Goal: Information Seeking & Learning: Learn about a topic

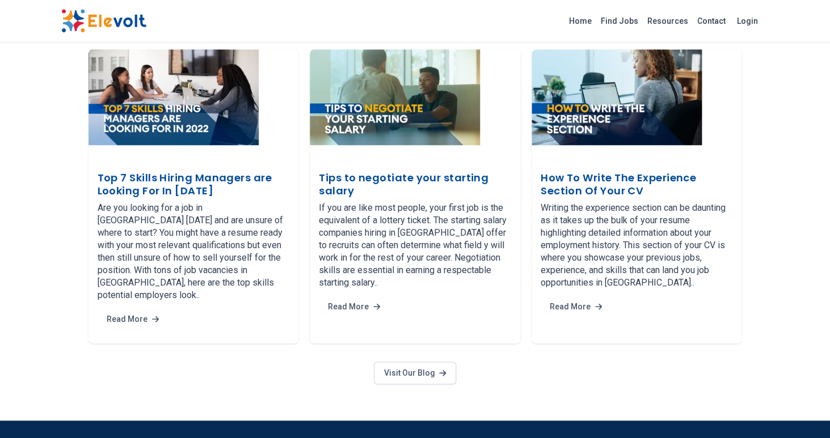
scroll to position [2085, 0]
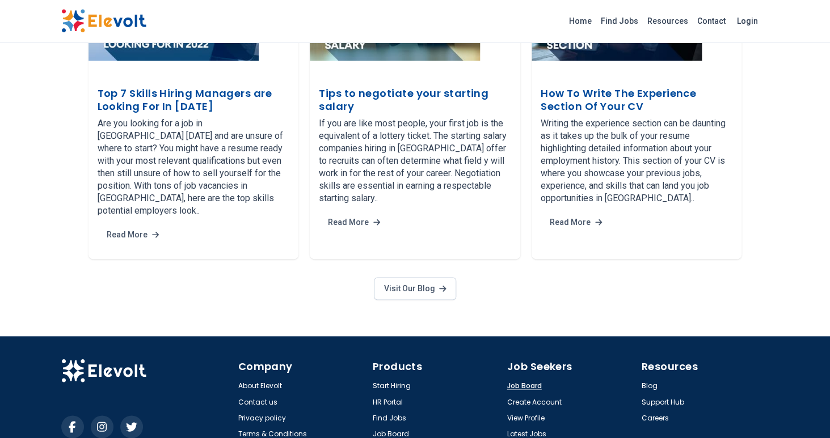
click at [519, 382] on link "Job Board" at bounding box center [524, 386] width 35 height 9
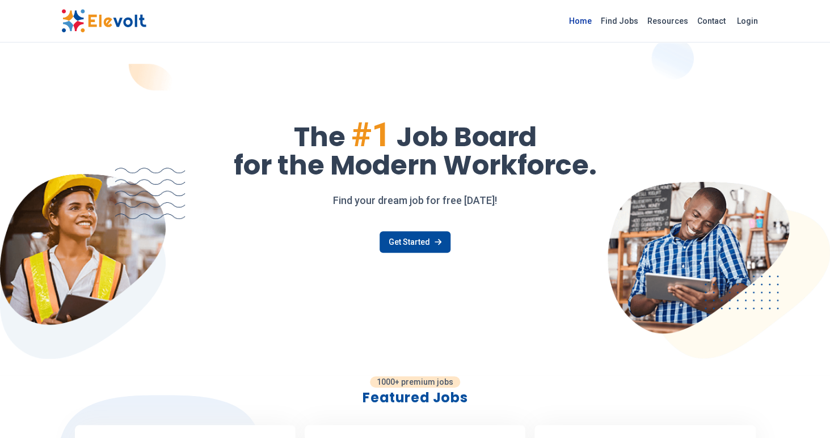
click at [590, 18] on link "Home" at bounding box center [580, 21] width 32 height 18
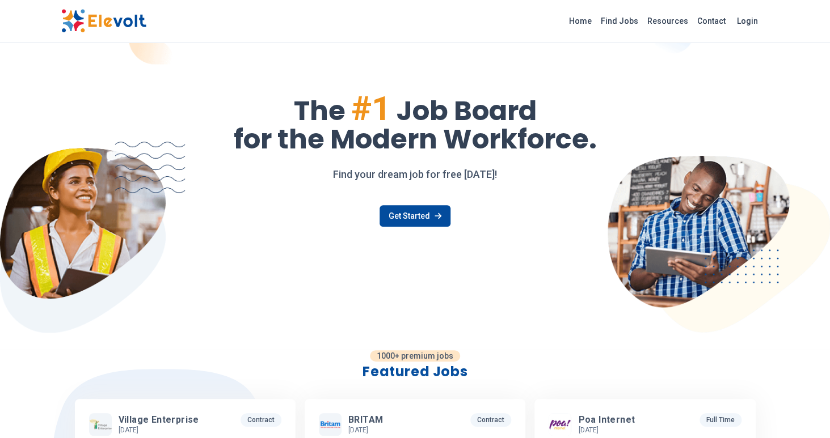
scroll to position [27, 0]
click at [619, 17] on link "Find Jobs" at bounding box center [619, 21] width 47 height 18
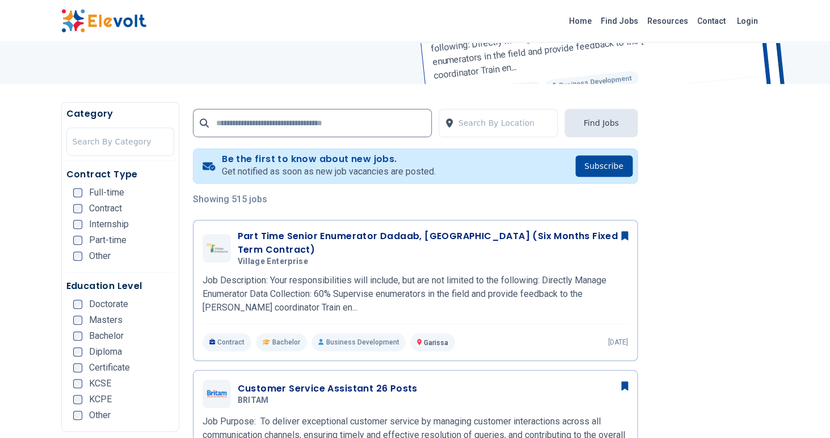
scroll to position [267, 0]
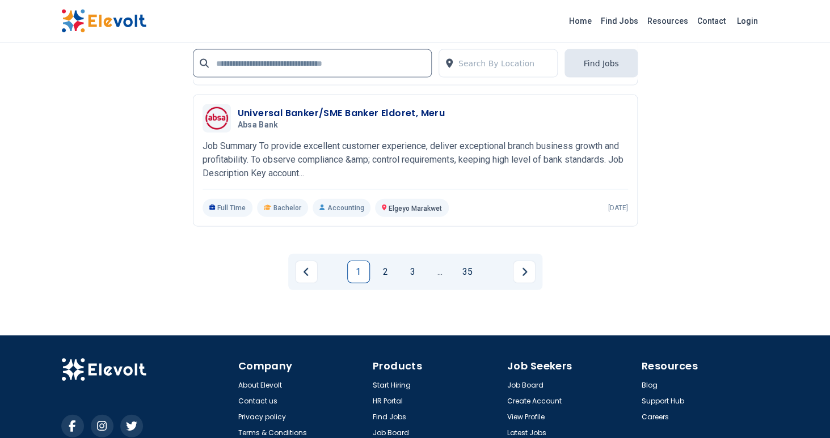
scroll to position [2634, 0]
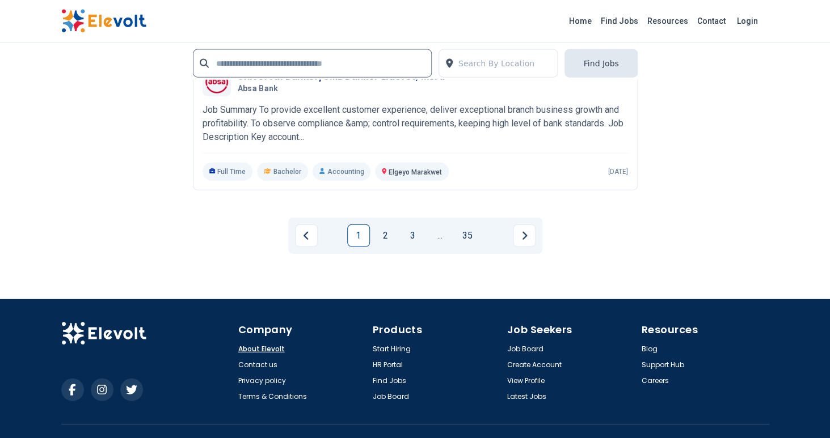
click at [259, 345] on link "About Elevolt" at bounding box center [261, 349] width 47 height 9
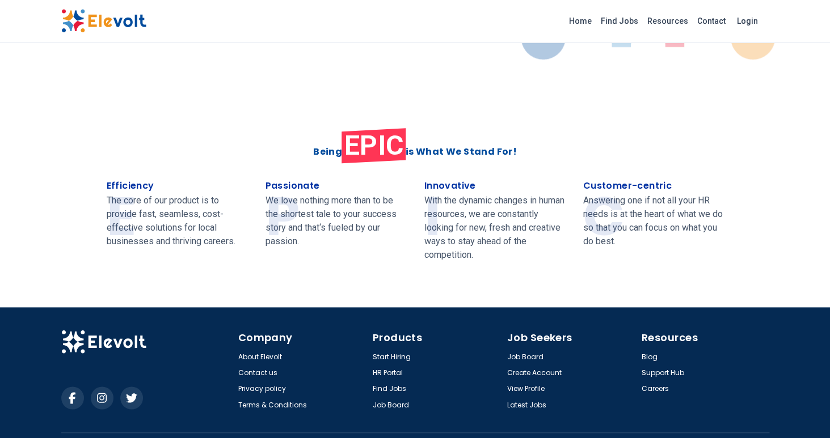
scroll to position [459, 0]
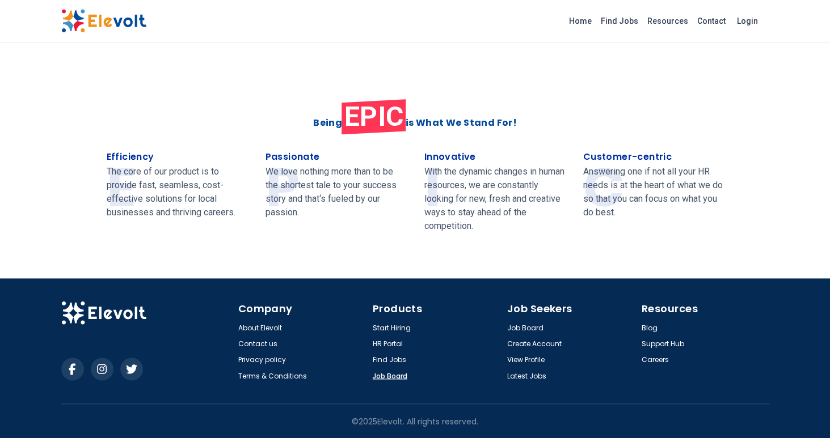
click at [390, 378] on link "Job Board" at bounding box center [390, 375] width 35 height 9
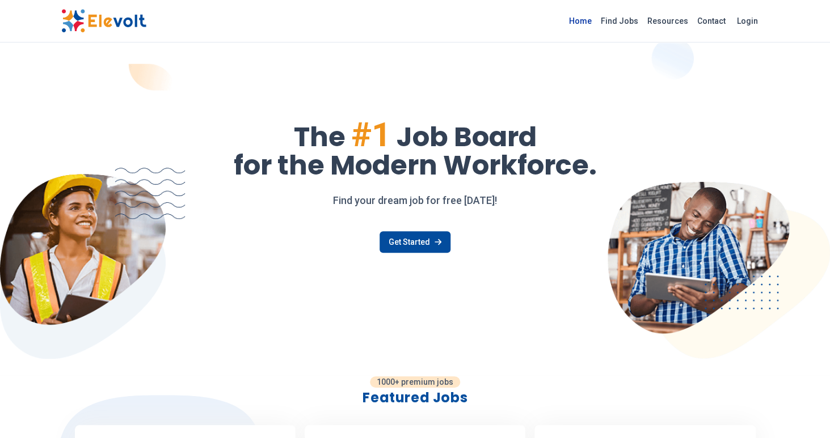
click at [590, 22] on link "Home" at bounding box center [580, 21] width 32 height 18
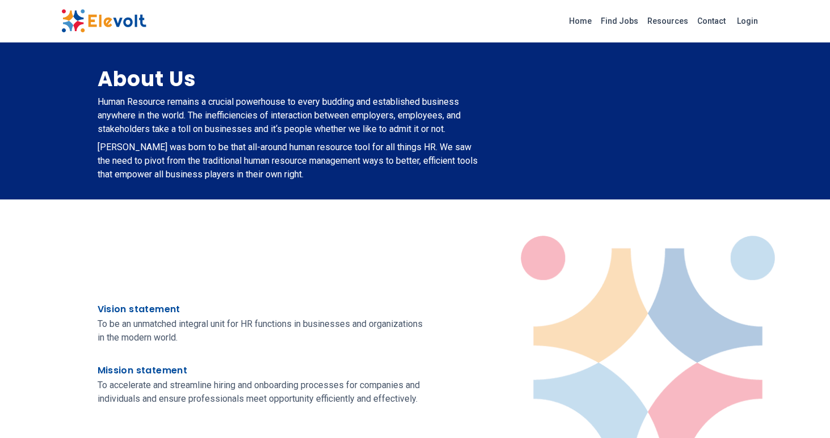
scroll to position [459, 0]
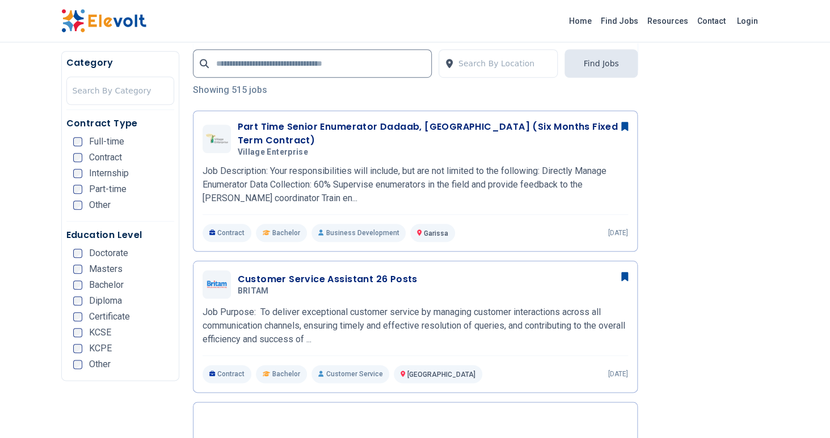
scroll to position [267, 0]
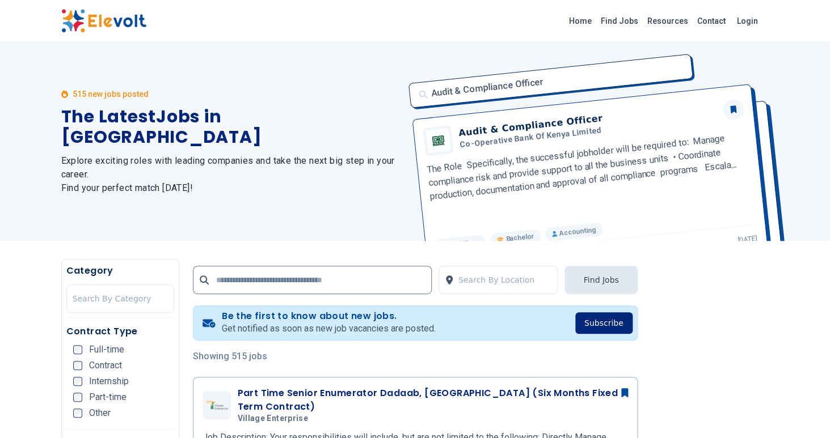
click at [598, 320] on button "Subscribe" at bounding box center [603, 323] width 57 height 22
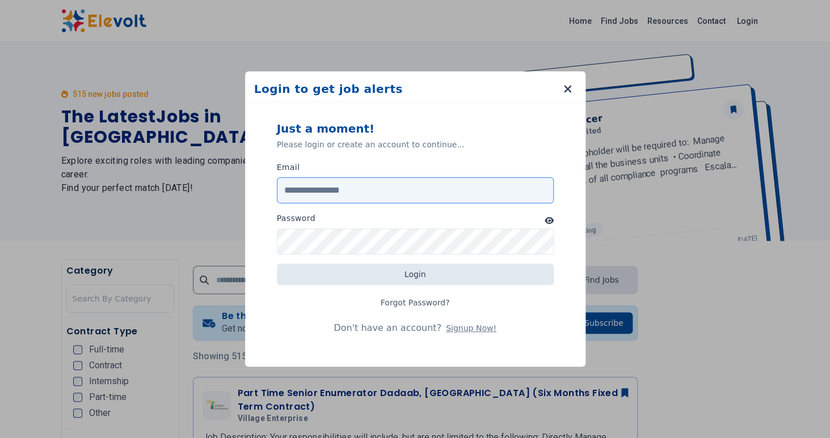
click at [346, 189] on input "Email" at bounding box center [415, 191] width 277 height 26
click at [569, 88] on icon "button" at bounding box center [567, 88] width 9 height 11
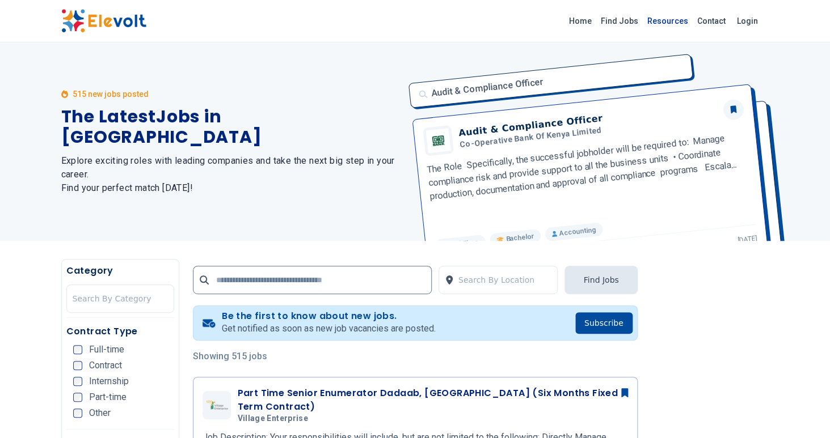
click at [673, 18] on link "Resources" at bounding box center [668, 21] width 50 height 18
